Goal: Task Accomplishment & Management: Complete application form

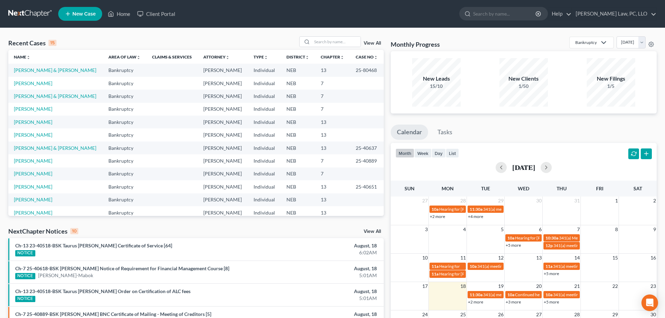
click at [88, 16] on span "New Case" at bounding box center [83, 13] width 23 height 5
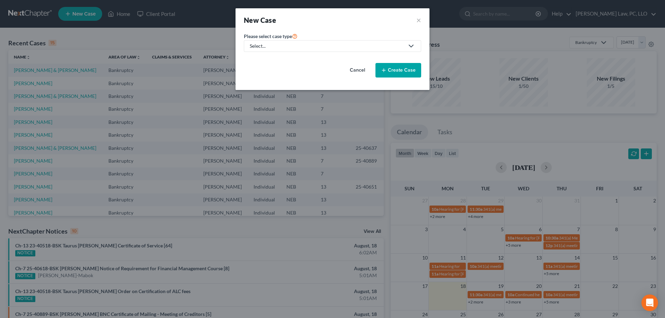
click at [278, 44] on div "Select..." at bounding box center [327, 46] width 154 height 7
click at [278, 60] on div "Bankruptcy" at bounding box center [283, 59] width 66 height 7
select select "48"
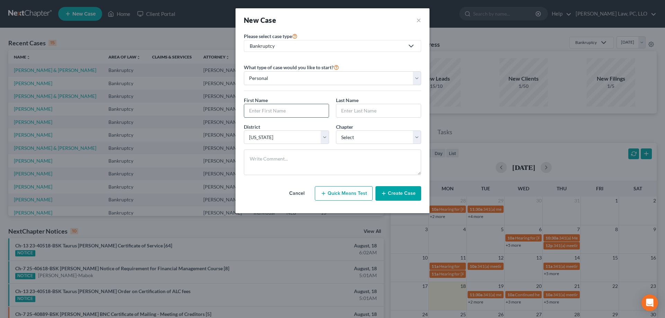
click at [307, 115] on input "text" at bounding box center [286, 110] width 84 height 13
type input "[PERSON_NAME]"
click at [336, 130] on select "Select 7 11 12 13" at bounding box center [378, 137] width 85 height 14
select select "0"
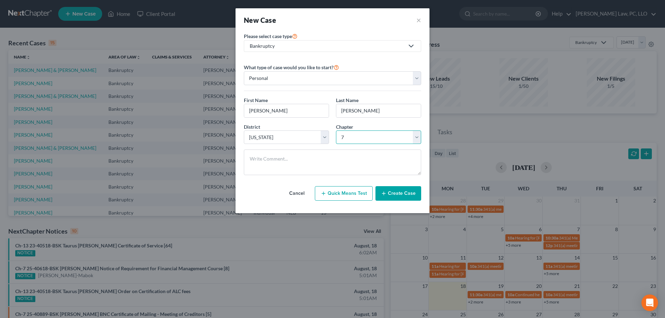
click option "7" at bounding box center [0, 0] width 0 height 0
click at [389, 197] on button "Create Case" at bounding box center [398, 193] width 46 height 15
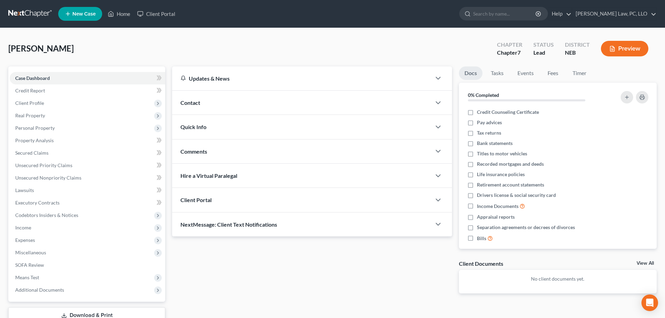
click at [324, 201] on div "Client Portal" at bounding box center [301, 200] width 259 height 24
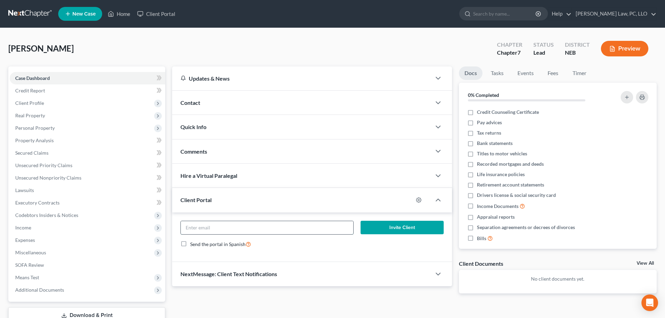
click at [322, 223] on input "email" at bounding box center [267, 227] width 172 height 13
paste input "[PERSON_NAME] <[EMAIL_ADDRESS][DOMAIN_NAME]>"
type input "[EMAIL_ADDRESS][DOMAIN_NAME]"
click at [384, 223] on button "Invite Client" at bounding box center [401, 228] width 83 height 14
